Goal: Use online tool/utility: Utilize a website feature to perform a specific function

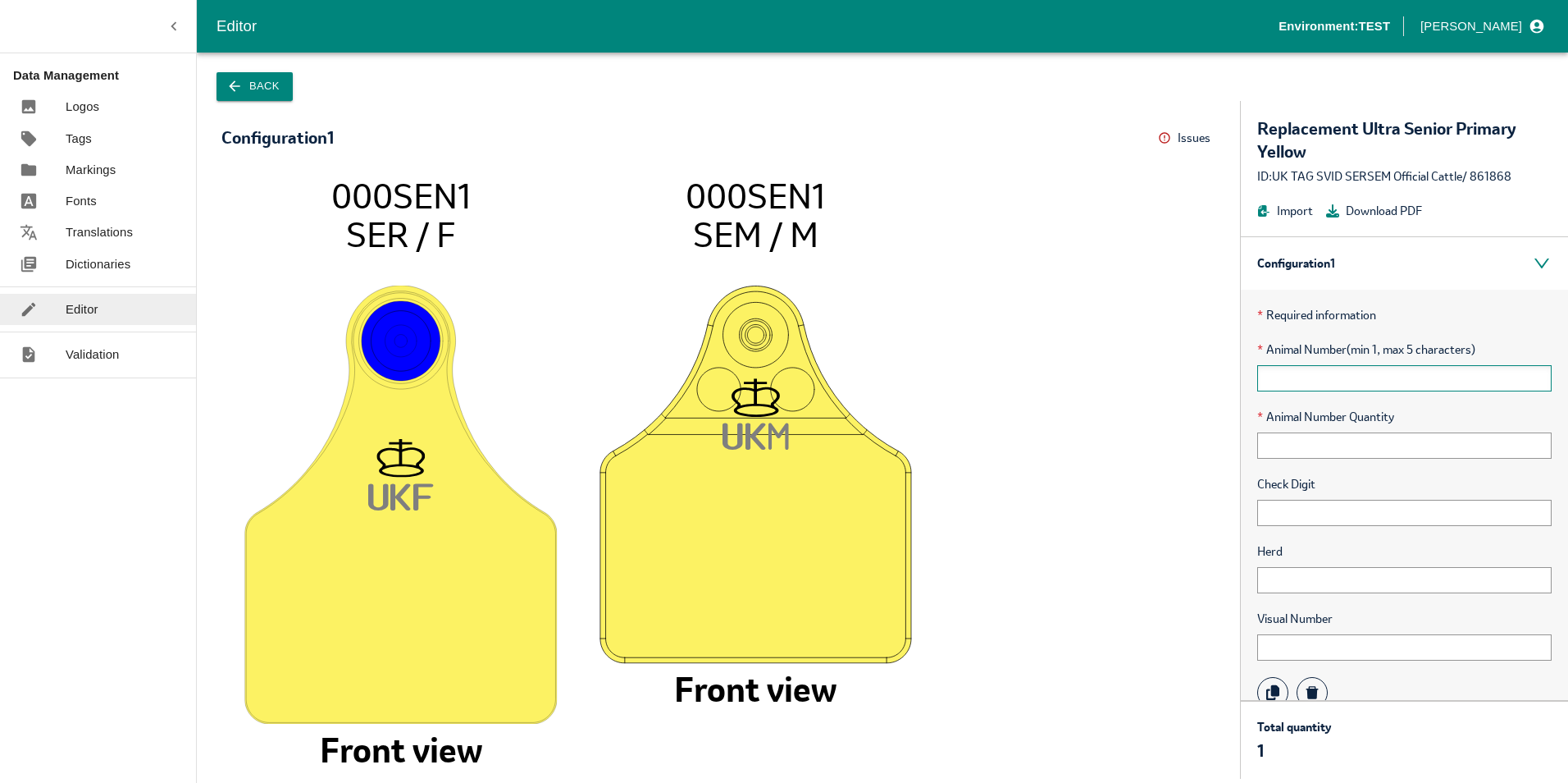
click at [1331, 381] on input "text" at bounding box center [1404, 378] width 294 height 26
type input "00001"
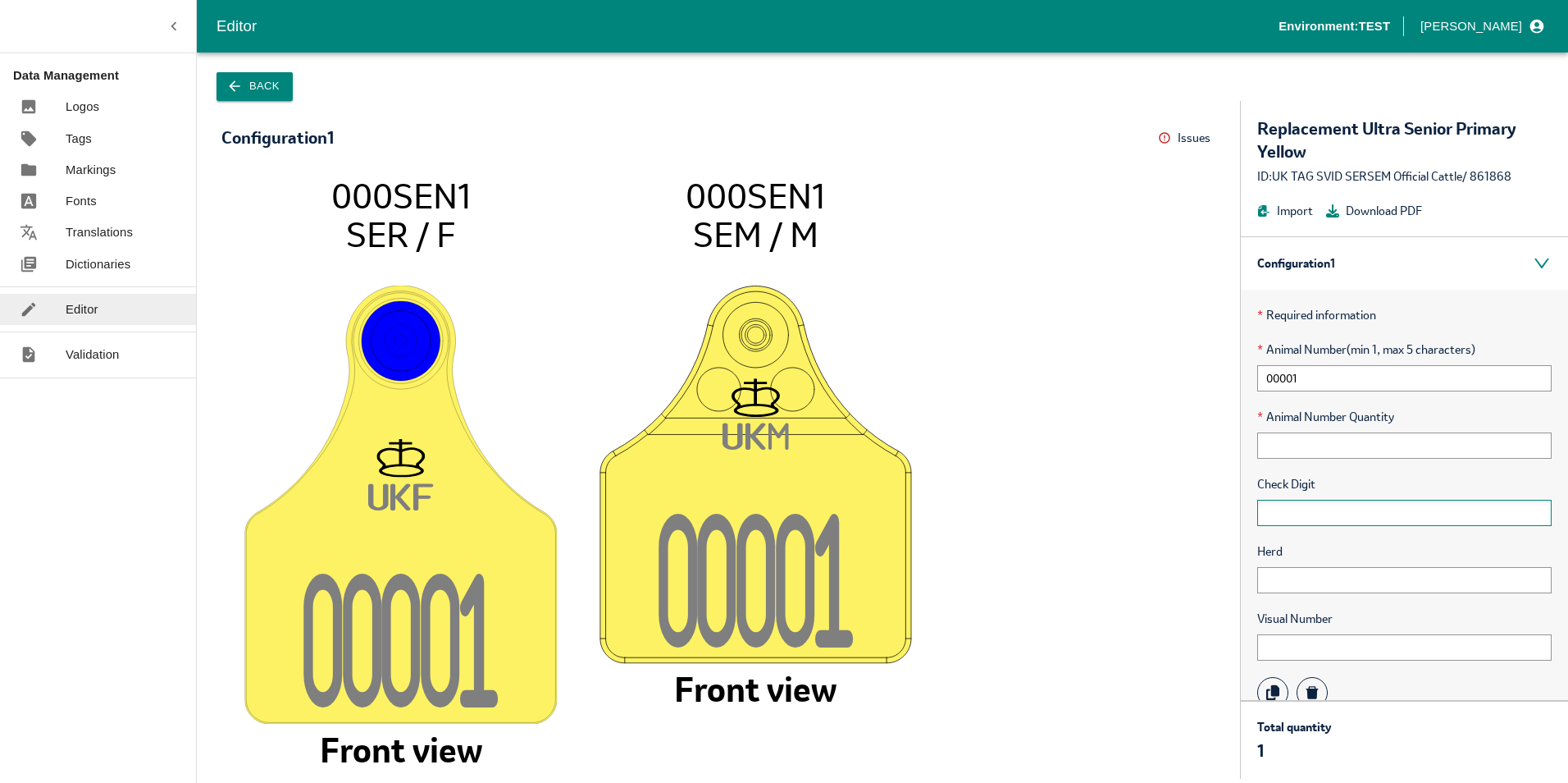
click at [1317, 500] on input "text" at bounding box center [1404, 512] width 294 height 26
type input "1"
click at [1330, 586] on input "text" at bounding box center [1404, 580] width 294 height 26
type input "123456"
drag, startPoint x: 1313, startPoint y: 570, endPoint x: 1321, endPoint y: 579, distance: 12.0
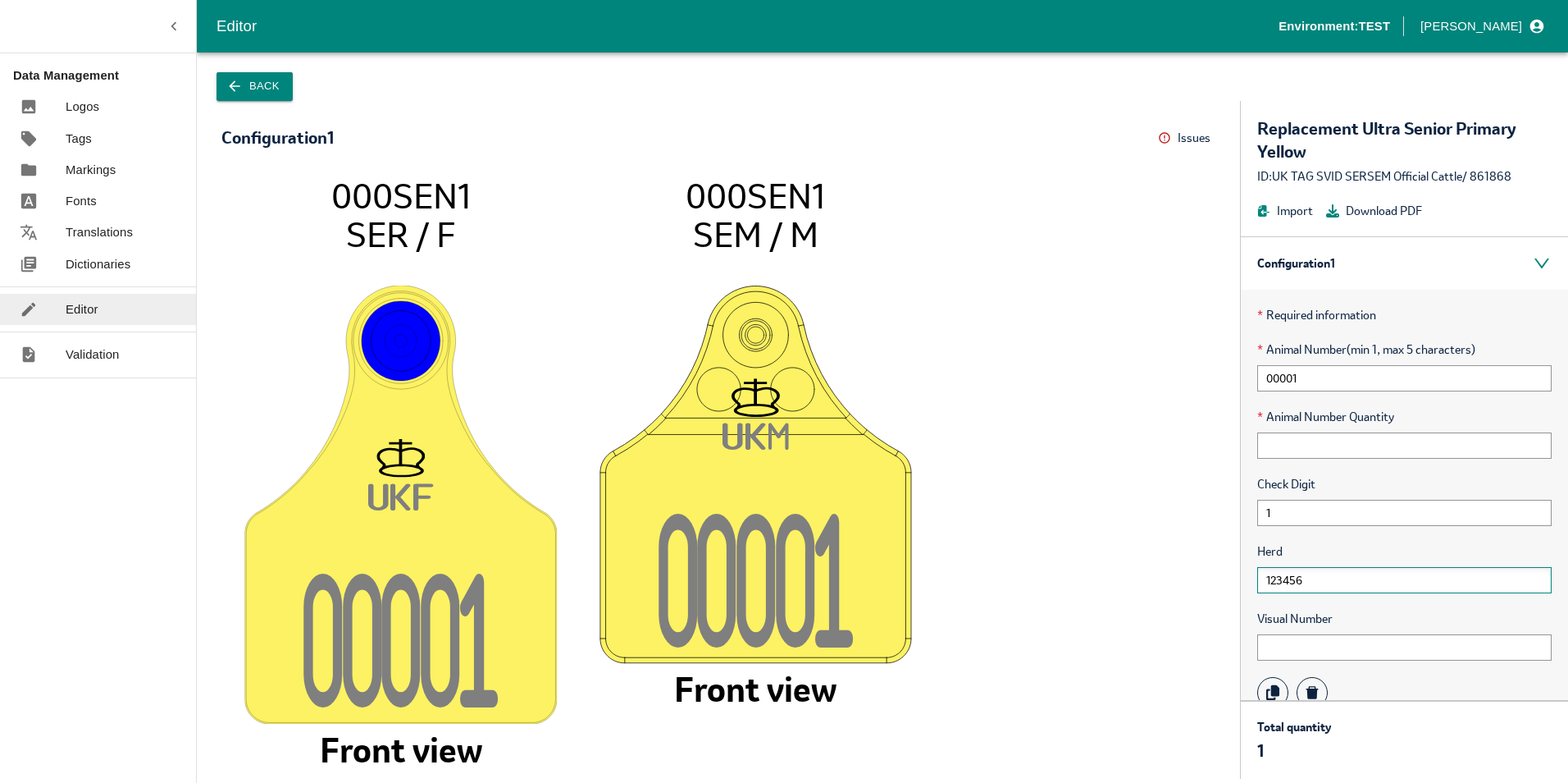
click at [1313, 570] on input "123456" at bounding box center [1404, 580] width 294 height 26
click at [1340, 645] on input "text" at bounding box center [1404, 647] width 294 height 26
click at [1280, 644] on input "text" at bounding box center [1404, 647] width 294 height 26
type input "123456"
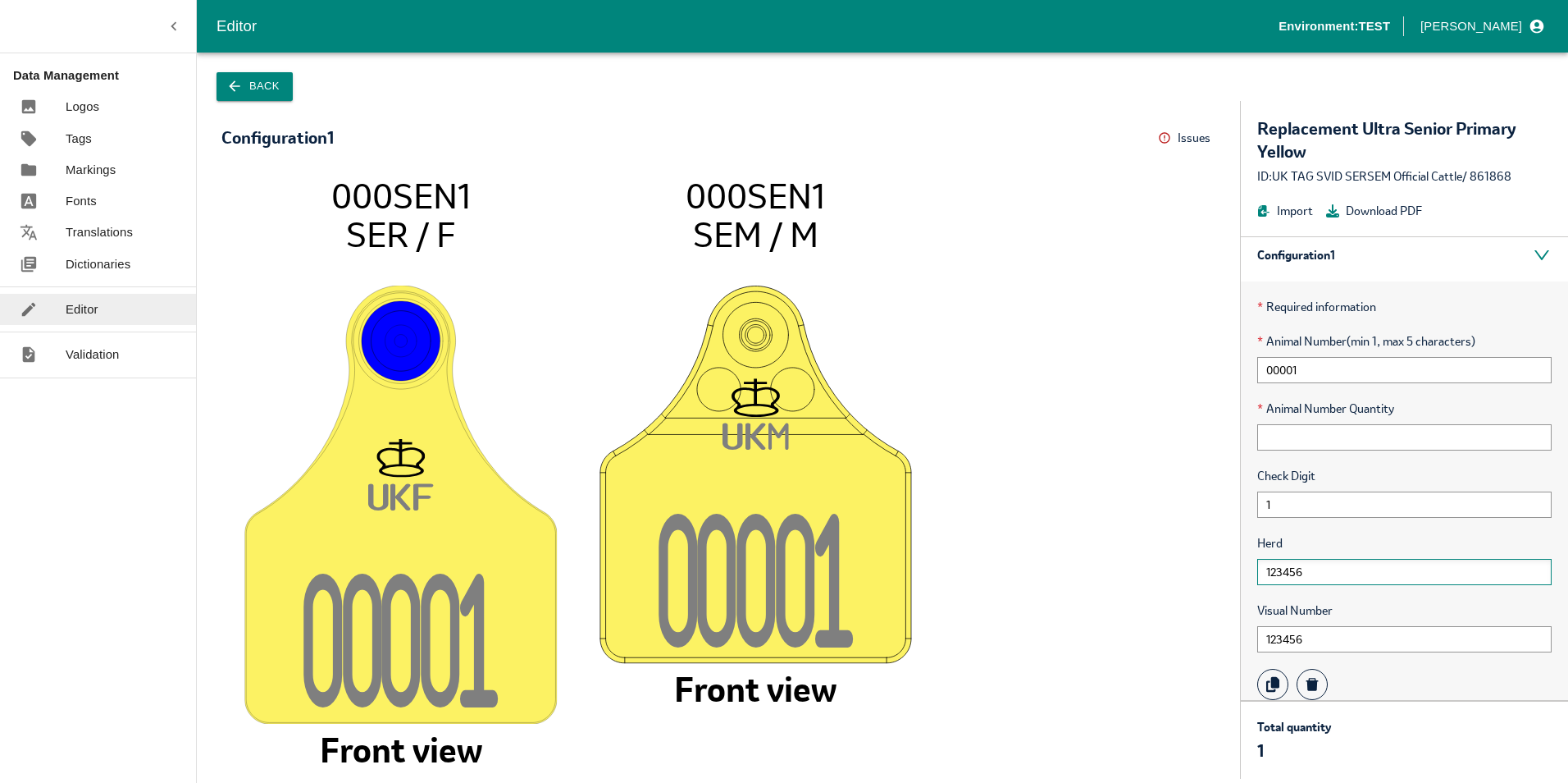
drag, startPoint x: 1308, startPoint y: 562, endPoint x: 1309, endPoint y: 632, distance: 70.0
click at [1309, 562] on input "123456" at bounding box center [1404, 572] width 294 height 26
drag, startPoint x: 1307, startPoint y: 644, endPoint x: 1346, endPoint y: 636, distance: 39.8
click at [1307, 644] on input "123456" at bounding box center [1404, 639] width 294 height 26
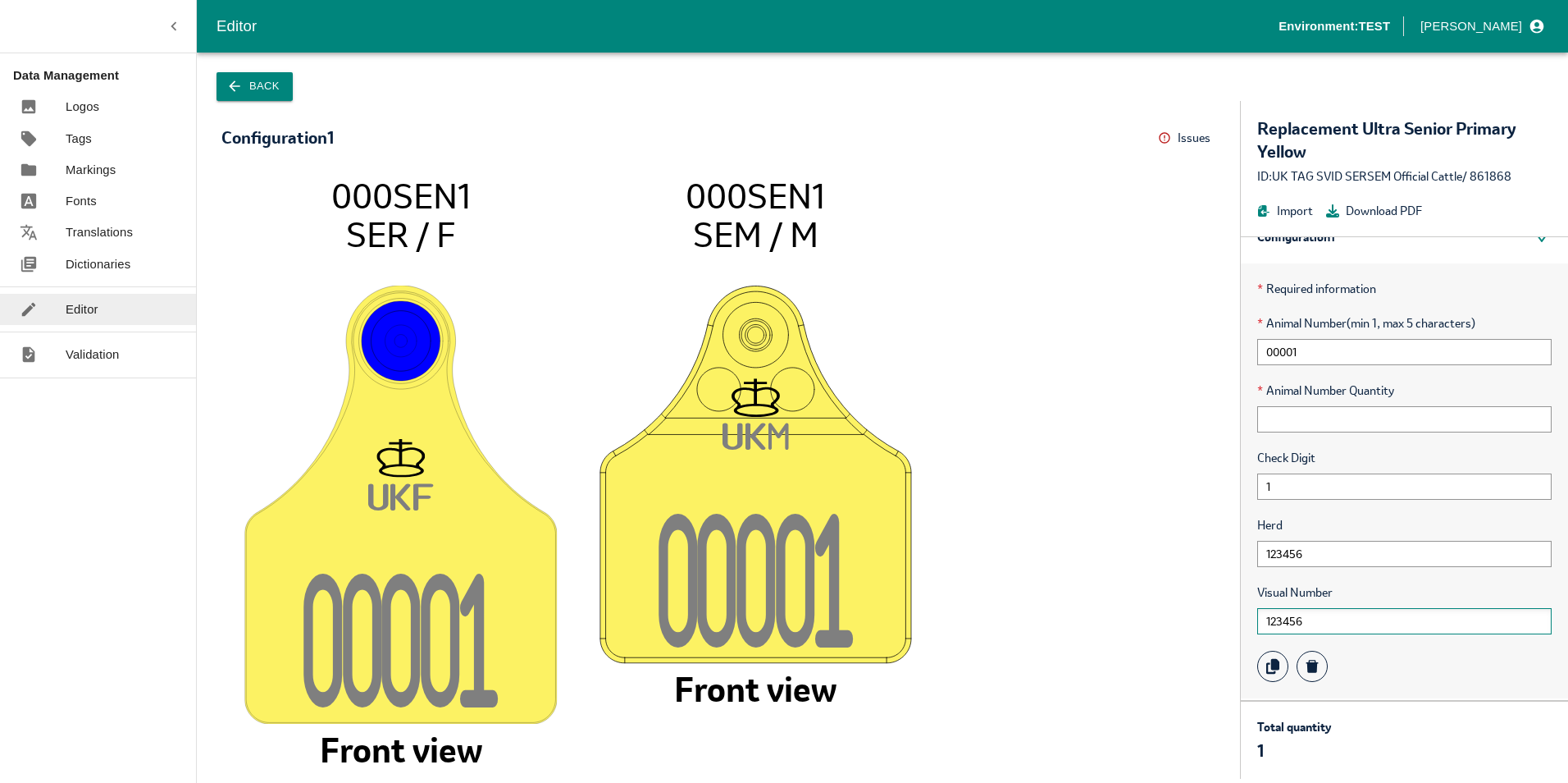
scroll to position [0, 0]
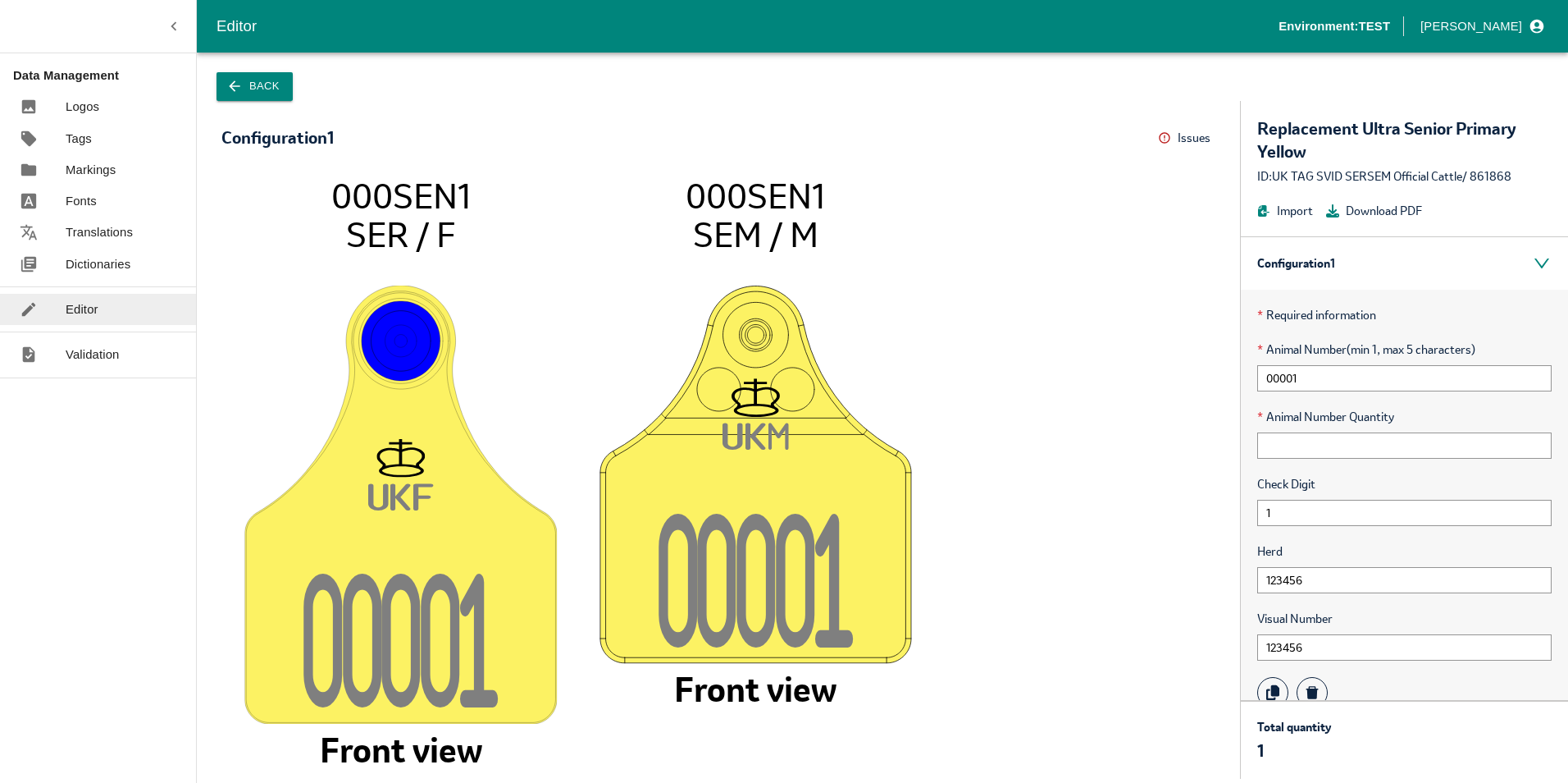
click at [261, 99] on button "Back" at bounding box center [255, 86] width 77 height 29
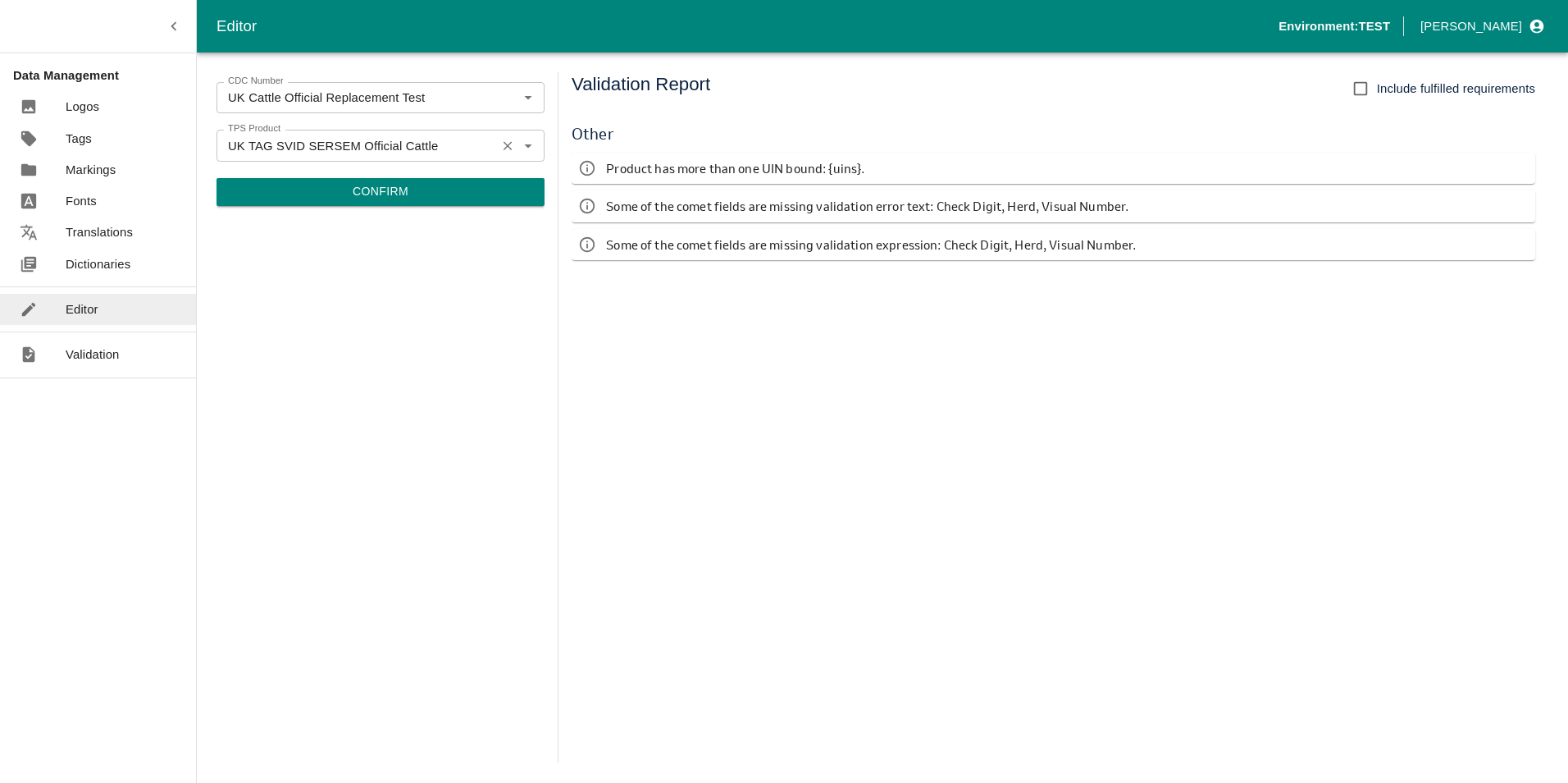
click at [507, 146] on icon "Clear" at bounding box center [508, 146] width 9 height 9
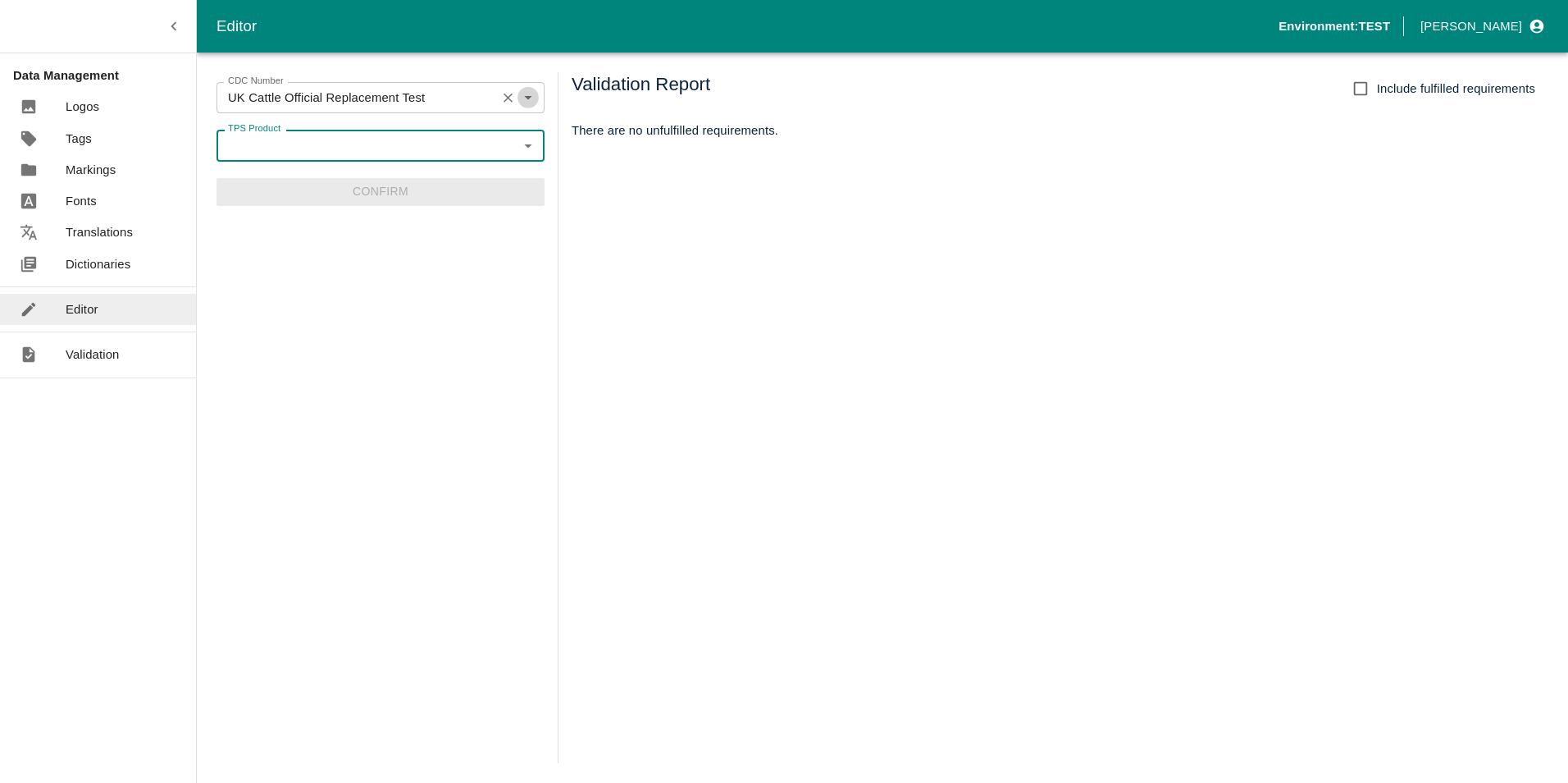
click at [525, 97] on icon "Open" at bounding box center [528, 98] width 7 height 4
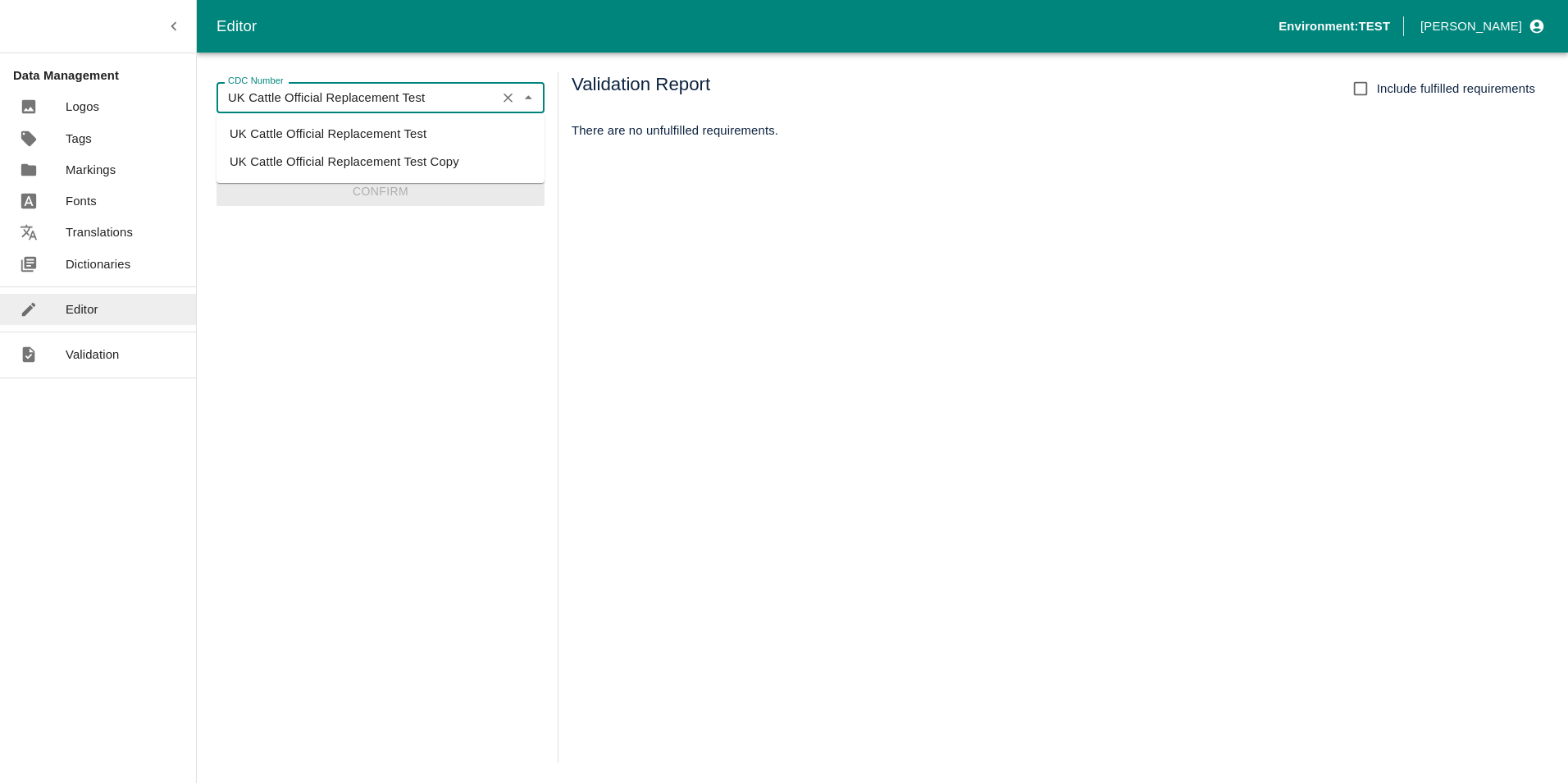
click at [408, 153] on li "UK Cattle Official Replacement Test Copy" at bounding box center [380, 162] width 328 height 28
type input "UK Cattle Official Replacement Test Copy"
click at [533, 143] on icon "Open" at bounding box center [528, 145] width 18 height 18
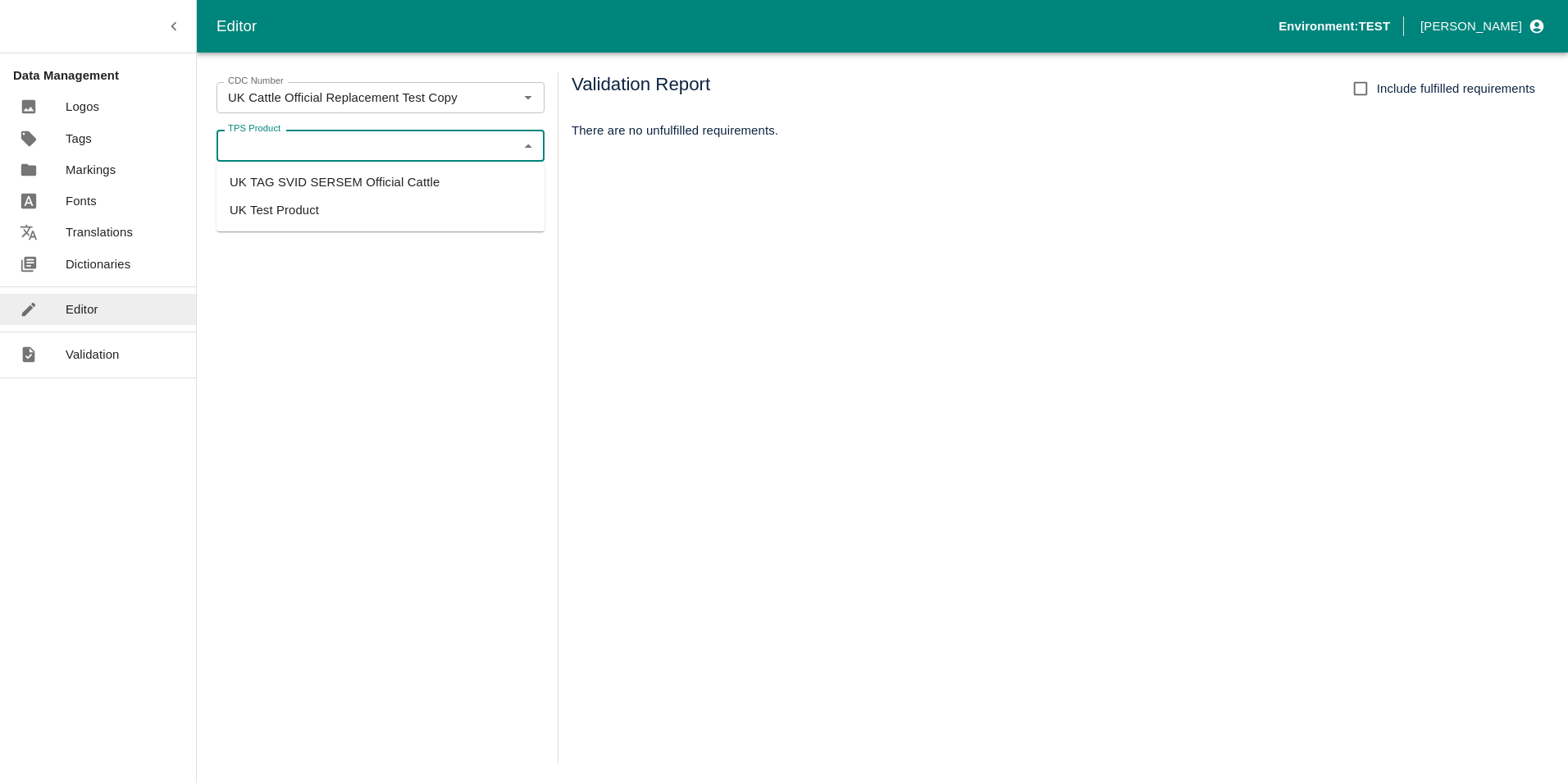
drag, startPoint x: 341, startPoint y: 181, endPoint x: 305, endPoint y: 199, distance: 40.2
click at [318, 237] on body "Editor Environment: TEST [PERSON_NAME] Data Management Logos Tags Markings Font…" at bounding box center [784, 392] width 1568 height 783
click at [302, 210] on li "UK Test Product" at bounding box center [380, 210] width 328 height 28
type input "UK Test Product"
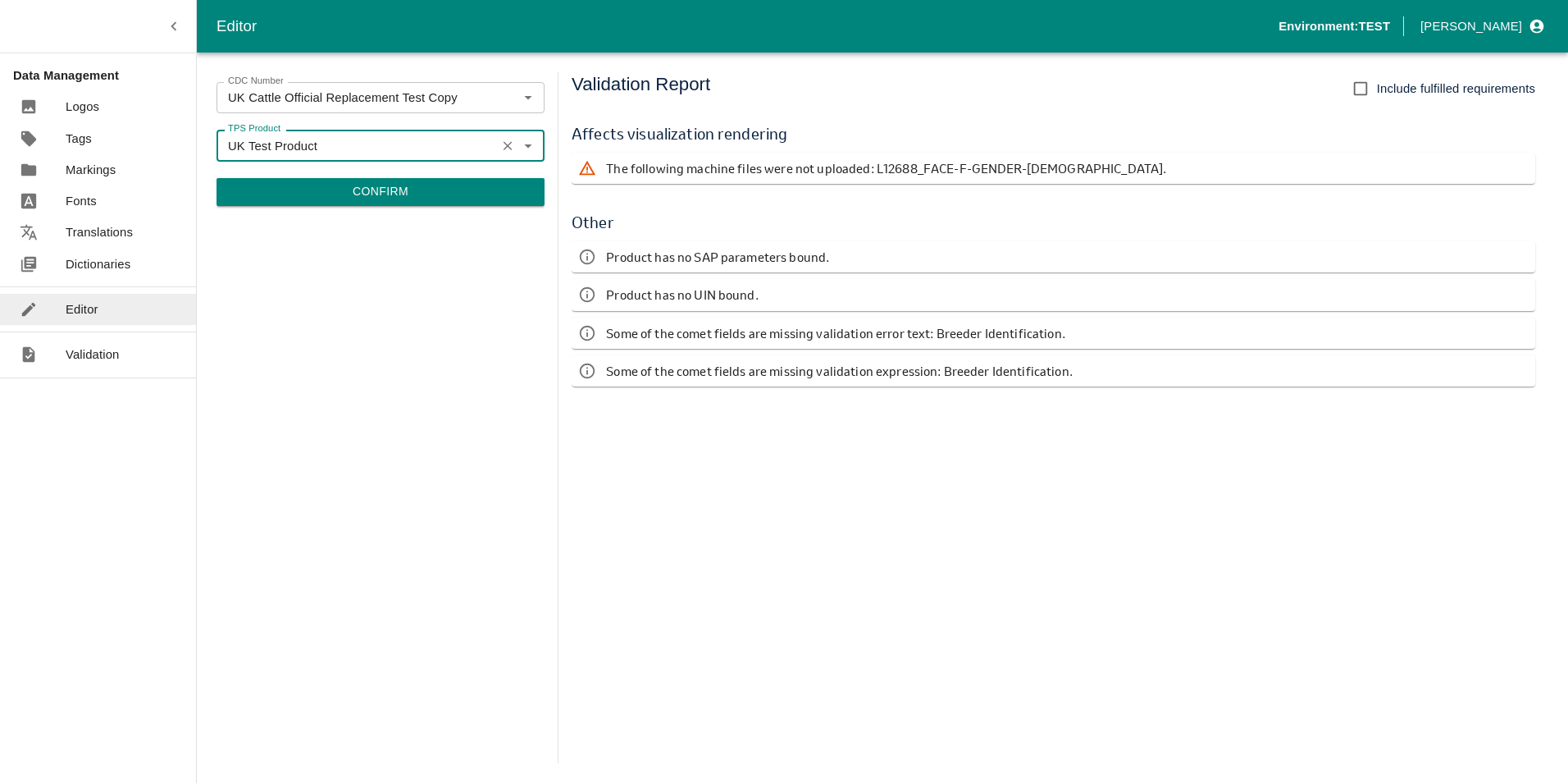
click at [511, 144] on icon "Clear" at bounding box center [508, 145] width 16 height 16
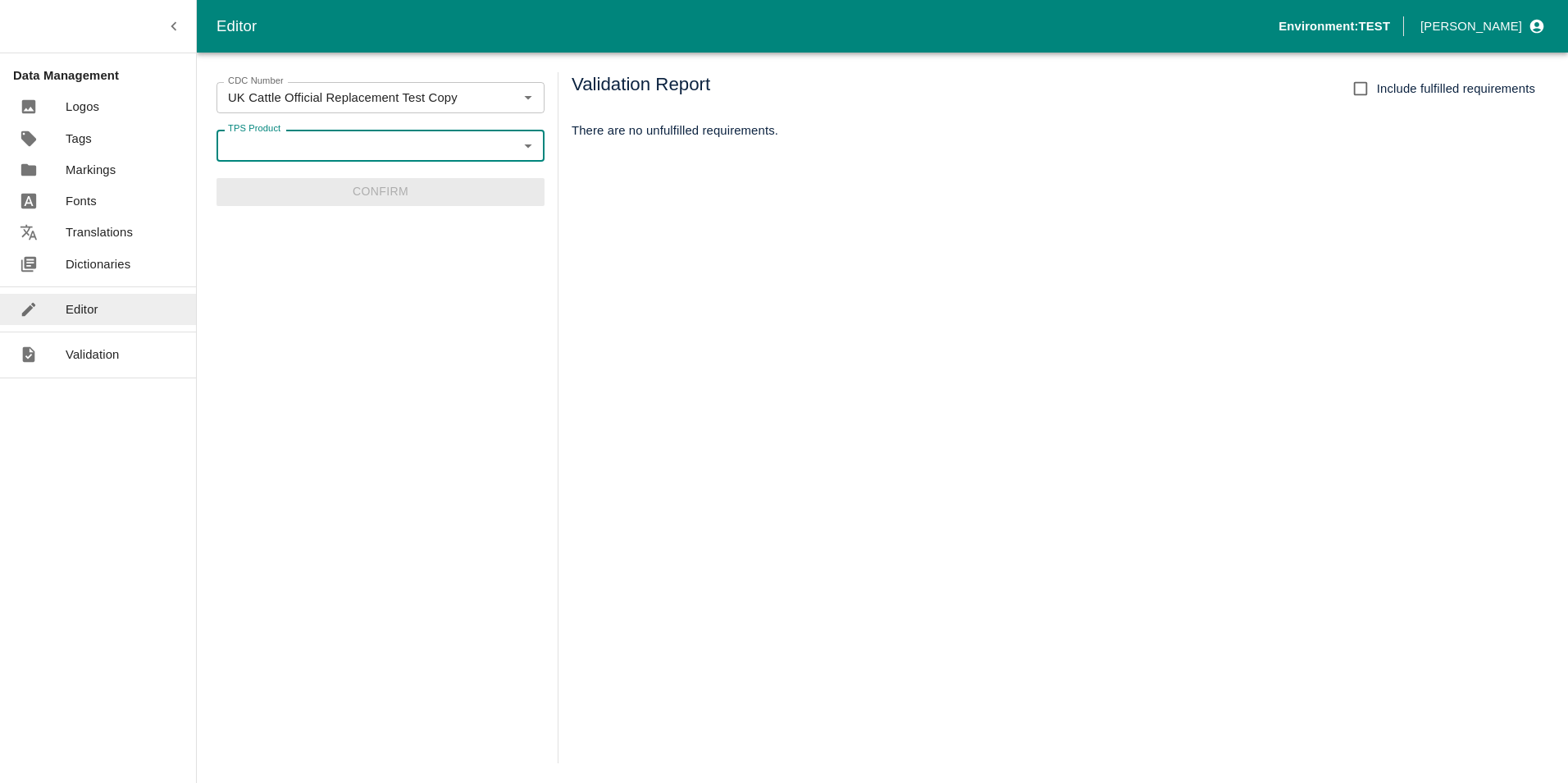
click at [526, 144] on icon "Open" at bounding box center [528, 146] width 7 height 4
click at [288, 180] on li "UK TAG SVID SERSEM Official Cattle" at bounding box center [380, 182] width 328 height 28
type input "UK TAG SVID SERSEM Official Cattle"
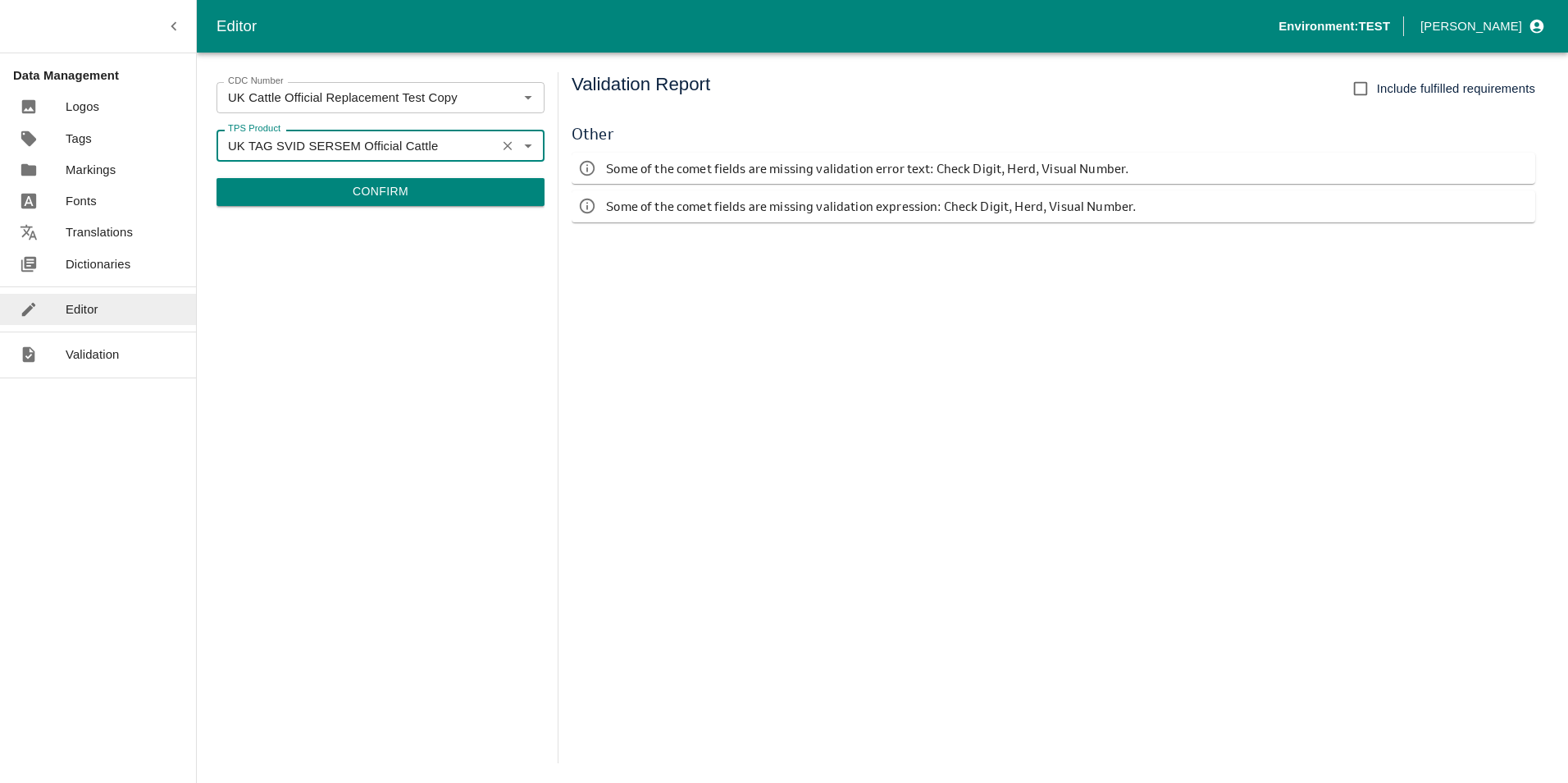
click at [363, 191] on button "Confirm" at bounding box center [380, 192] width 328 height 28
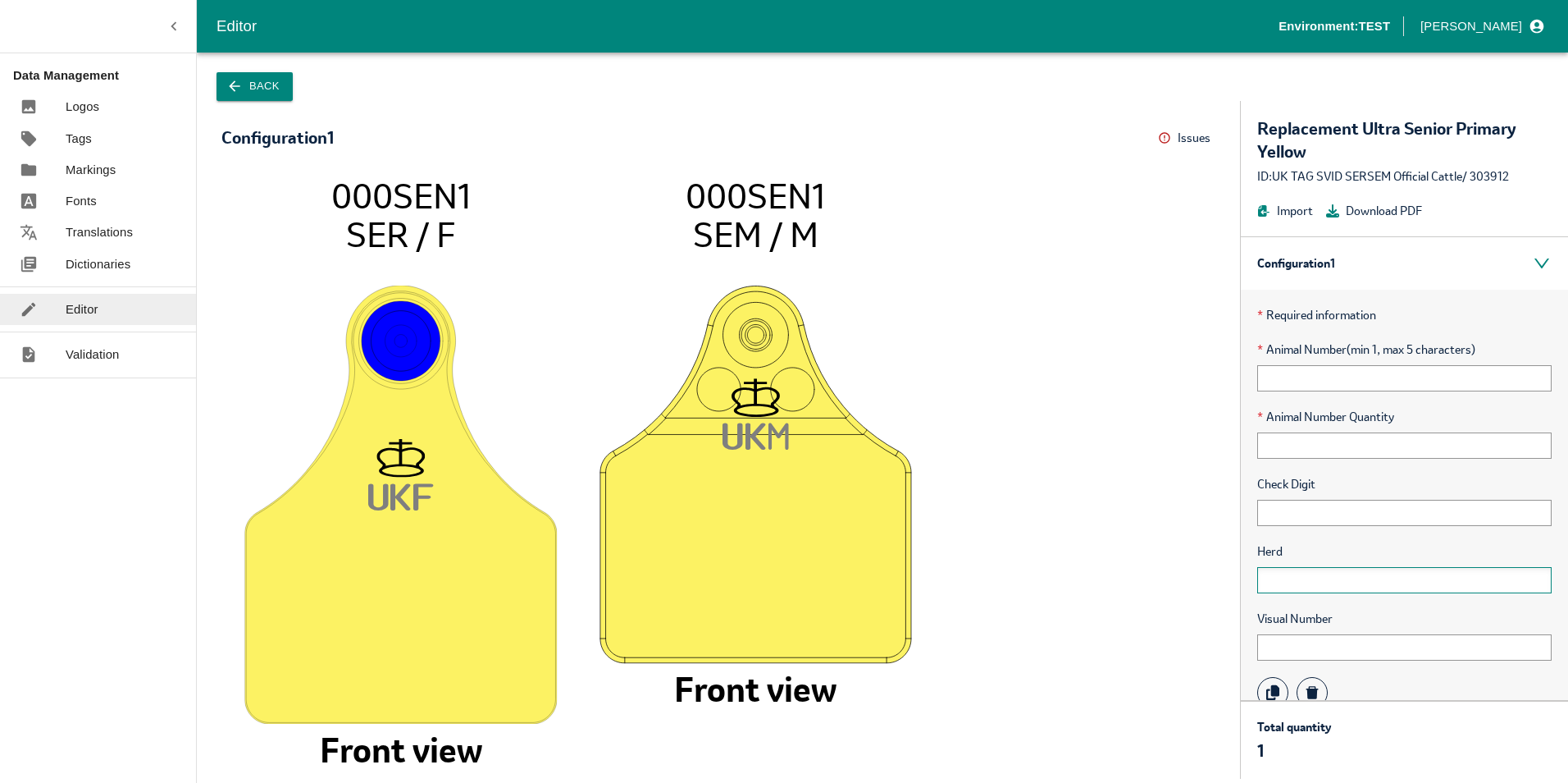
click at [1297, 574] on input "text" at bounding box center [1404, 580] width 294 height 26
type input "123456"
click at [1319, 581] on input "123456" at bounding box center [1404, 580] width 294 height 26
click at [423, 491] on tspan "F" at bounding box center [424, 499] width 20 height 33
click at [437, 496] on icon "UK F 000SEN1 SER / F Front view UK M 000SEN1 SEM / M Front view" at bounding box center [718, 468] width 961 height 586
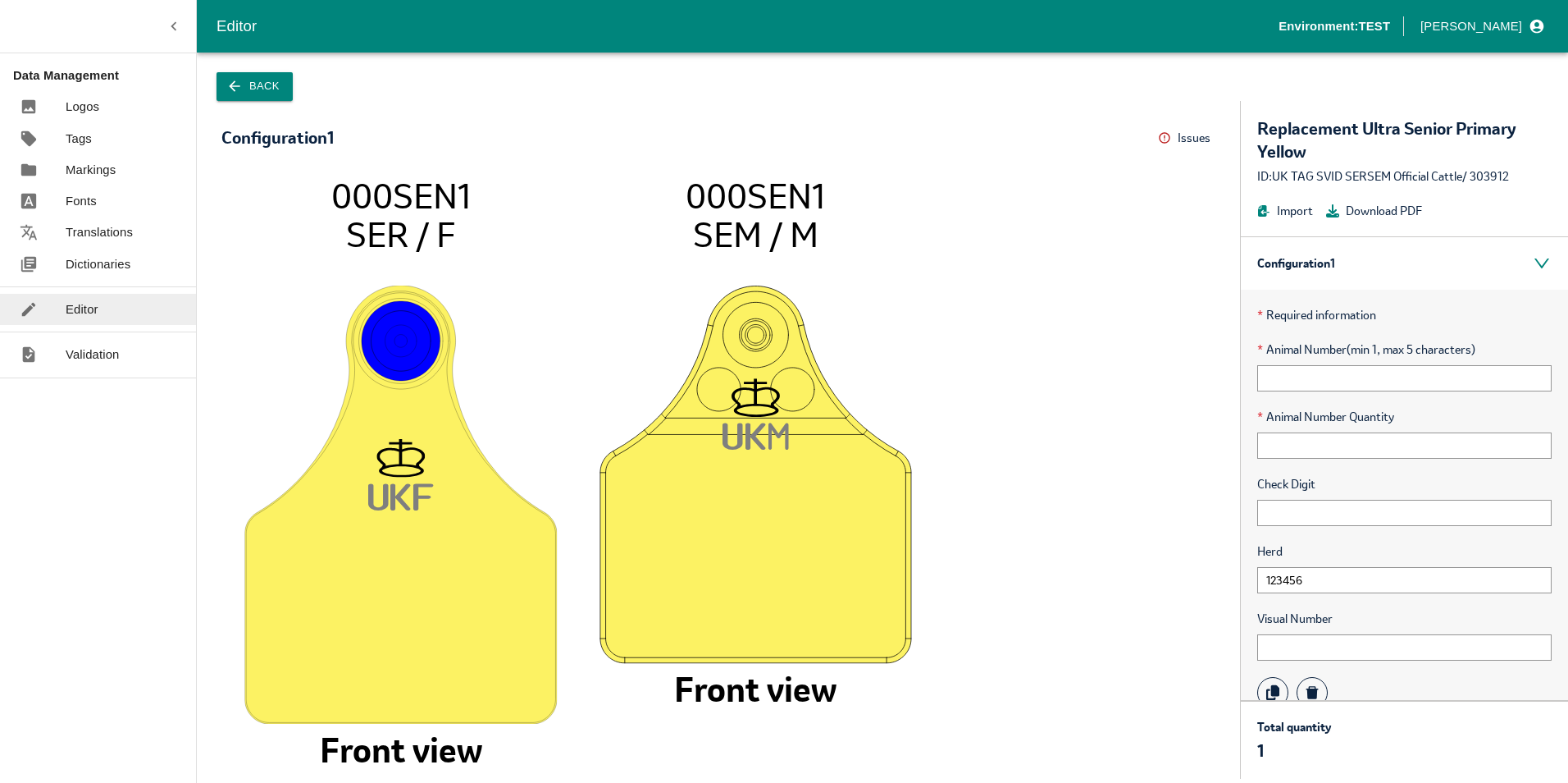
drag, startPoint x: 437, startPoint y: 496, endPoint x: 428, endPoint y: 498, distance: 9.2
click at [426, 498] on tspan "F" at bounding box center [424, 499] width 20 height 33
click at [1403, 379] on input "text" at bounding box center [1404, 378] width 294 height 26
click at [1303, 375] on input "text" at bounding box center [1404, 378] width 294 height 26
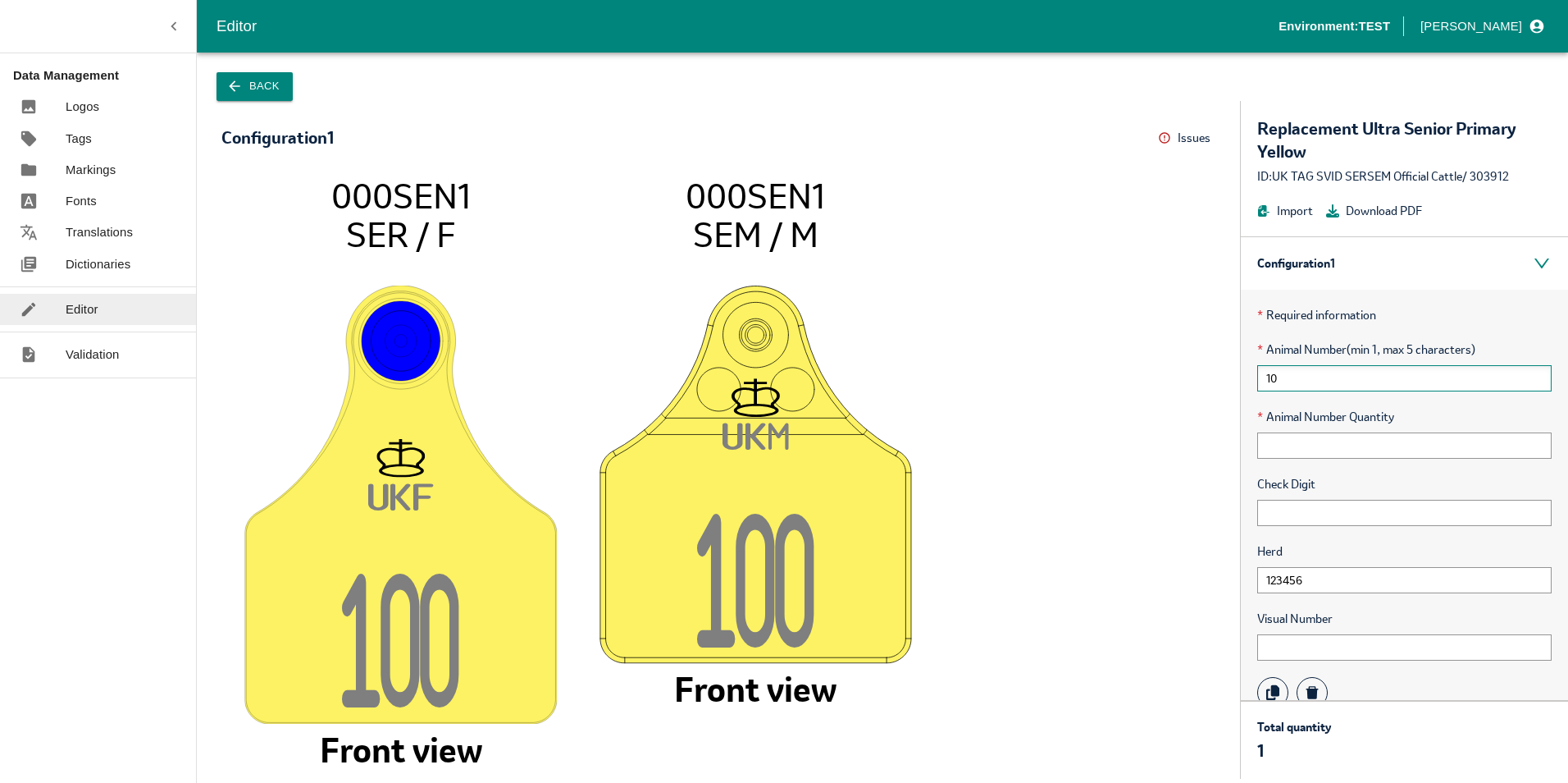
type input "1"
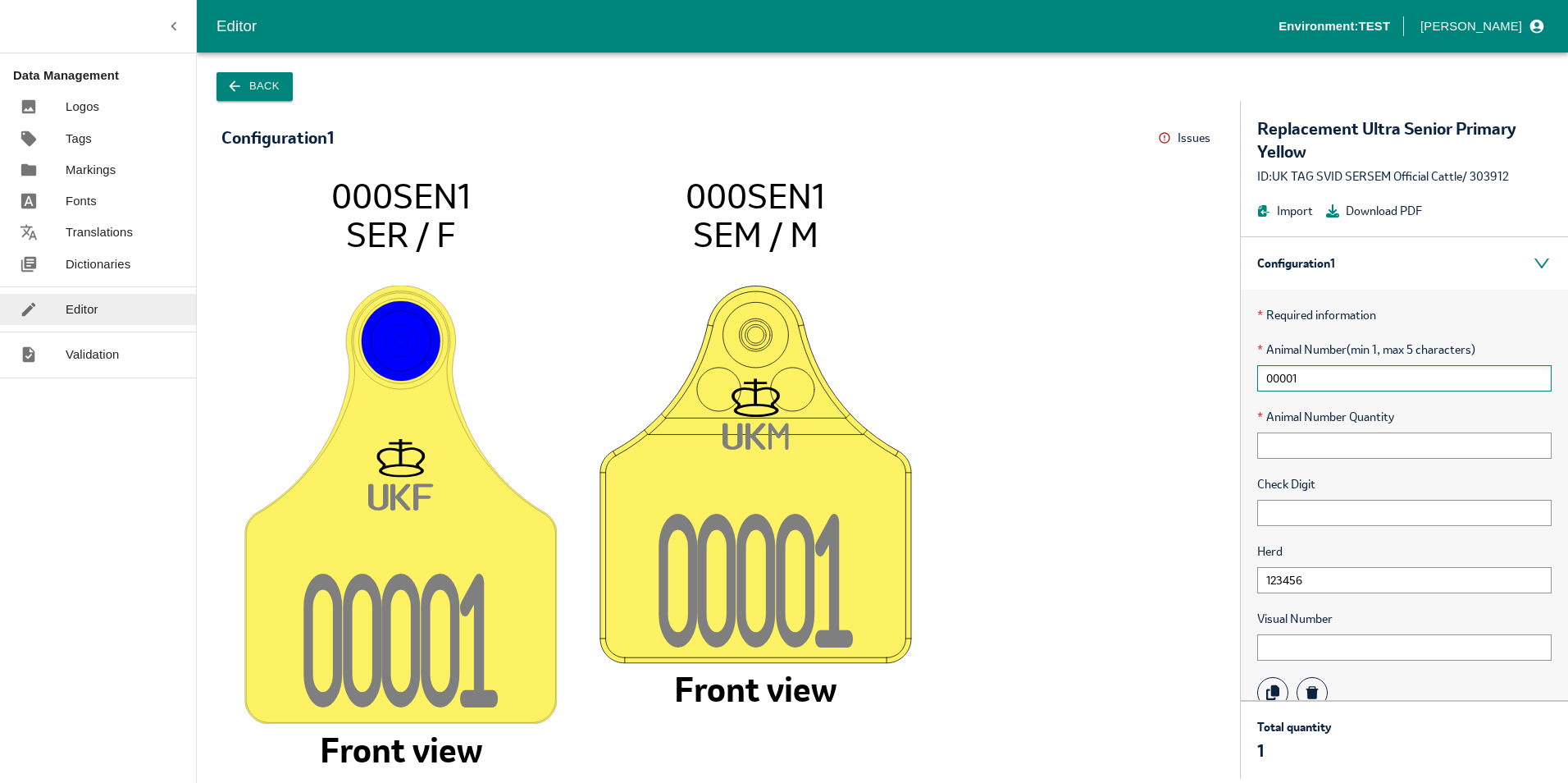
type input "00001"
click at [481, 613] on tspan "1" at bounding box center [479, 653] width 39 height 162
click at [832, 592] on tspan "1" at bounding box center [833, 592] width 39 height 162
